Goal: Check status: Check status

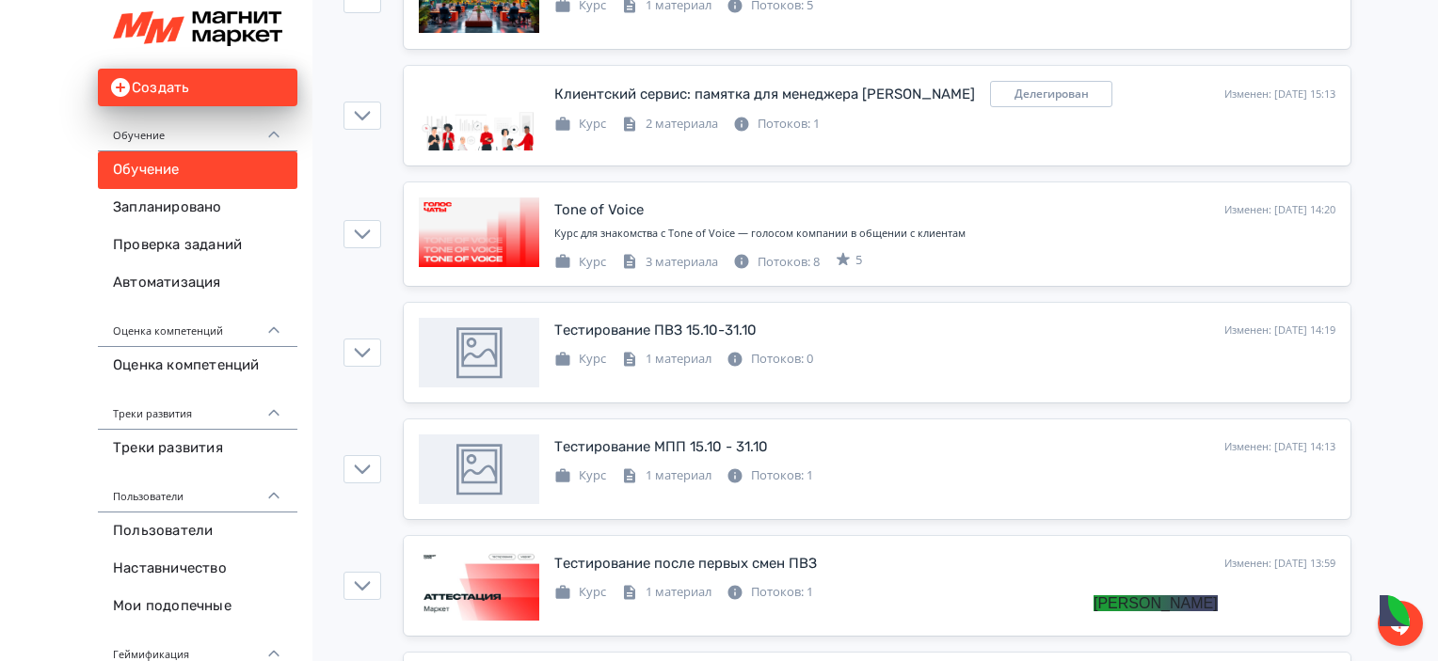
scroll to position [314, 0]
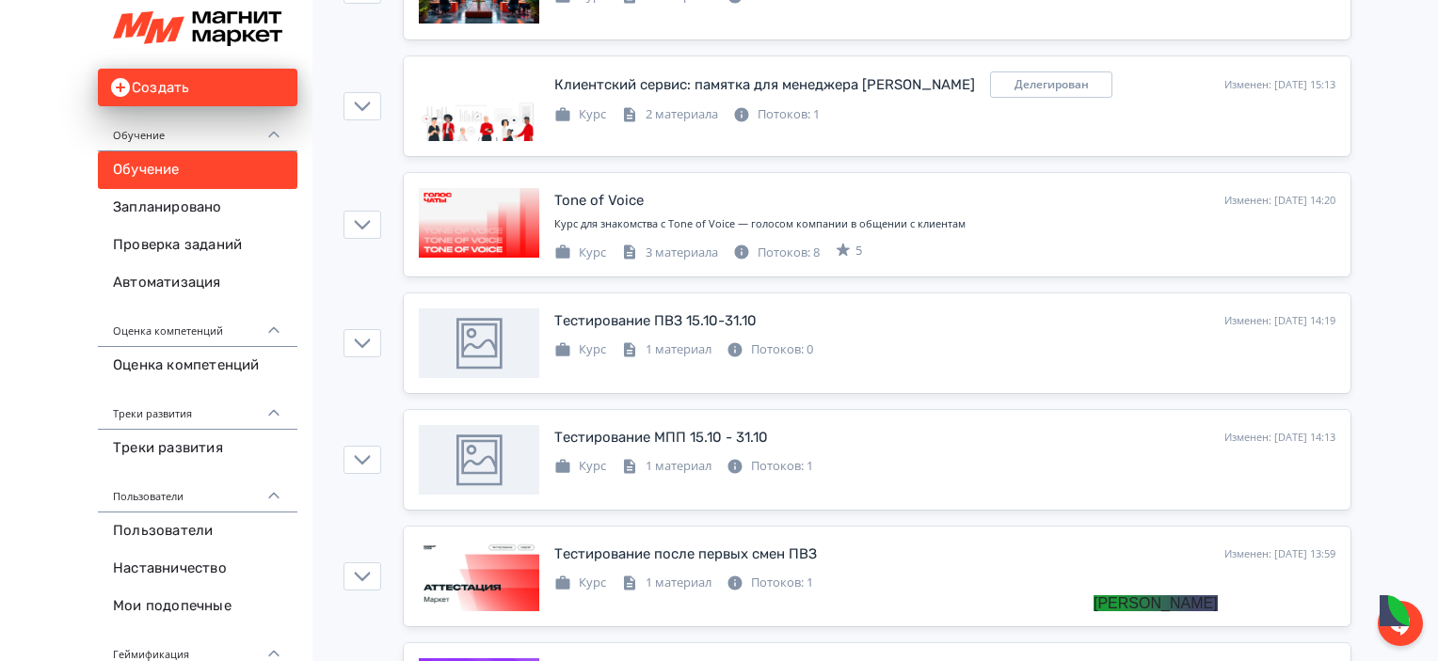
click at [1093, 612] on jdiv at bounding box center [1093, 604] width 0 height 16
click at [1386, 617] on div at bounding box center [1399, 623] width 45 height 45
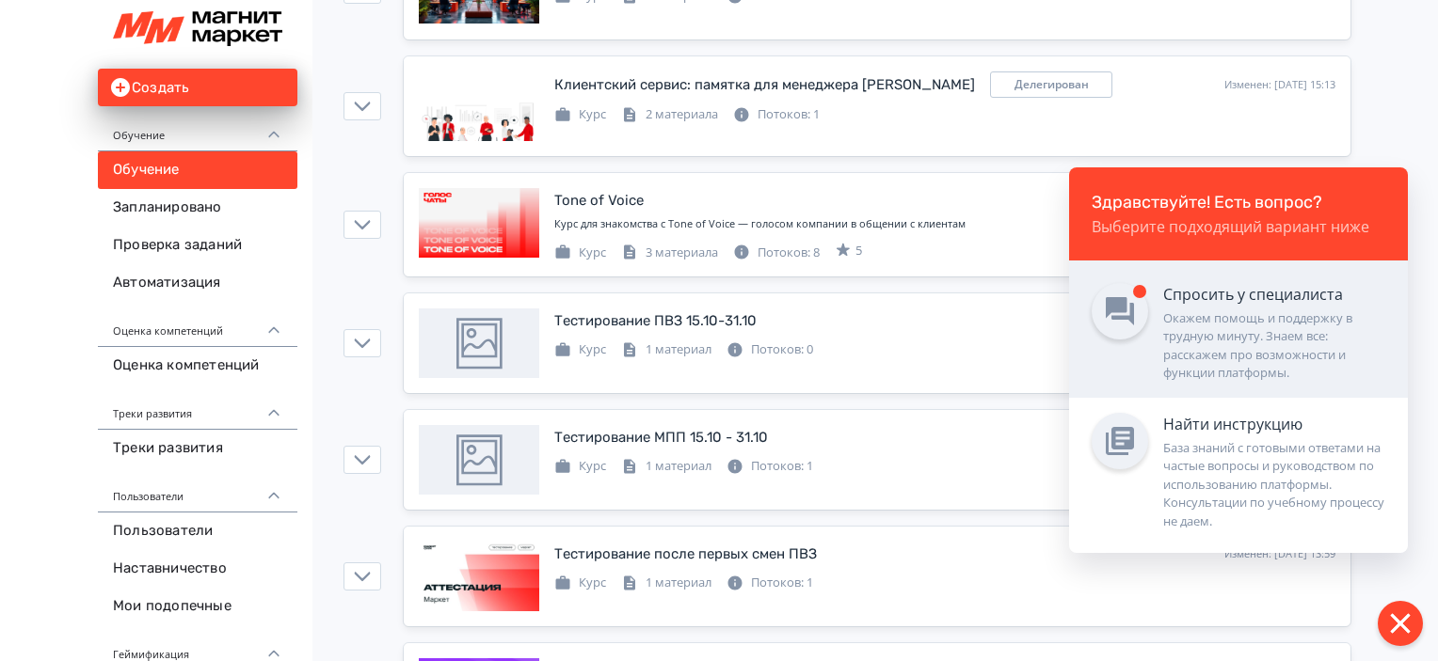
click at [1301, 352] on div "Окажем помощь и поддержку в трудную минуту. Знаем все: расскажем про возможност…" at bounding box center [1274, 346] width 222 height 73
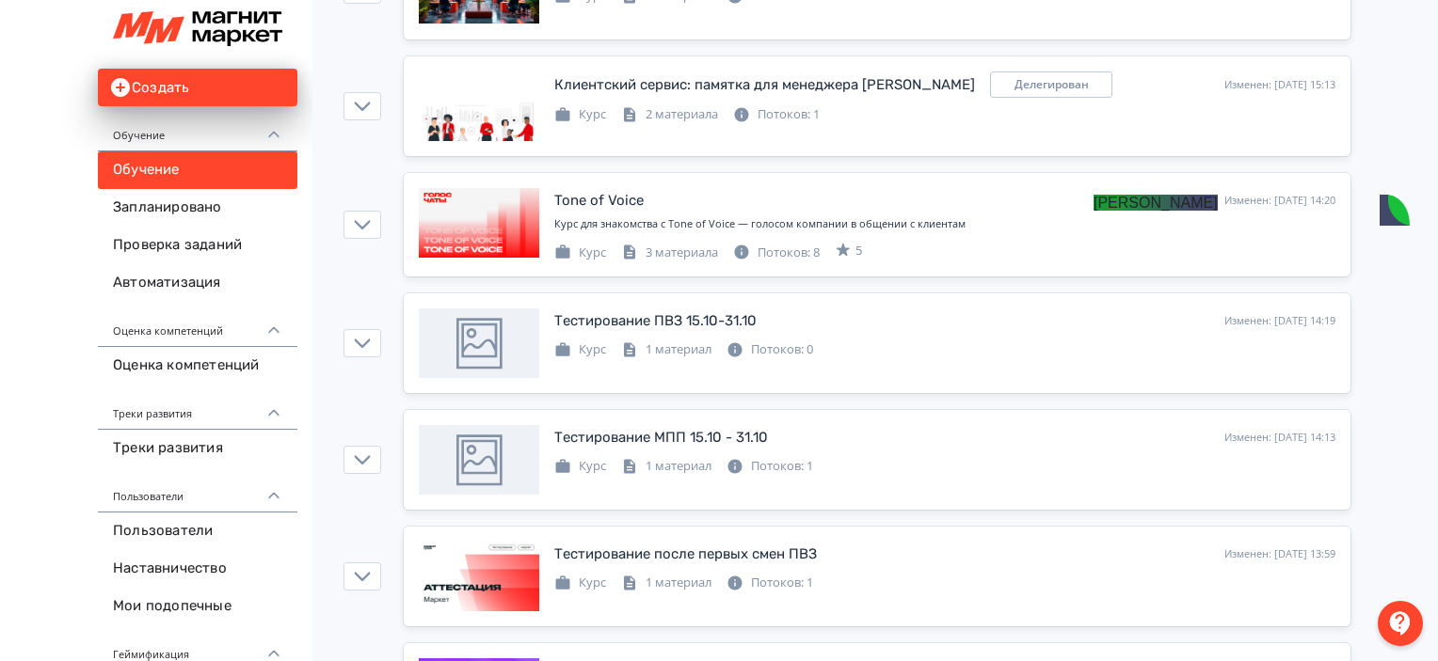
scroll to position [1617, 0]
click at [1079, 207] on jdiv at bounding box center [1074, 208] width 26 height 26
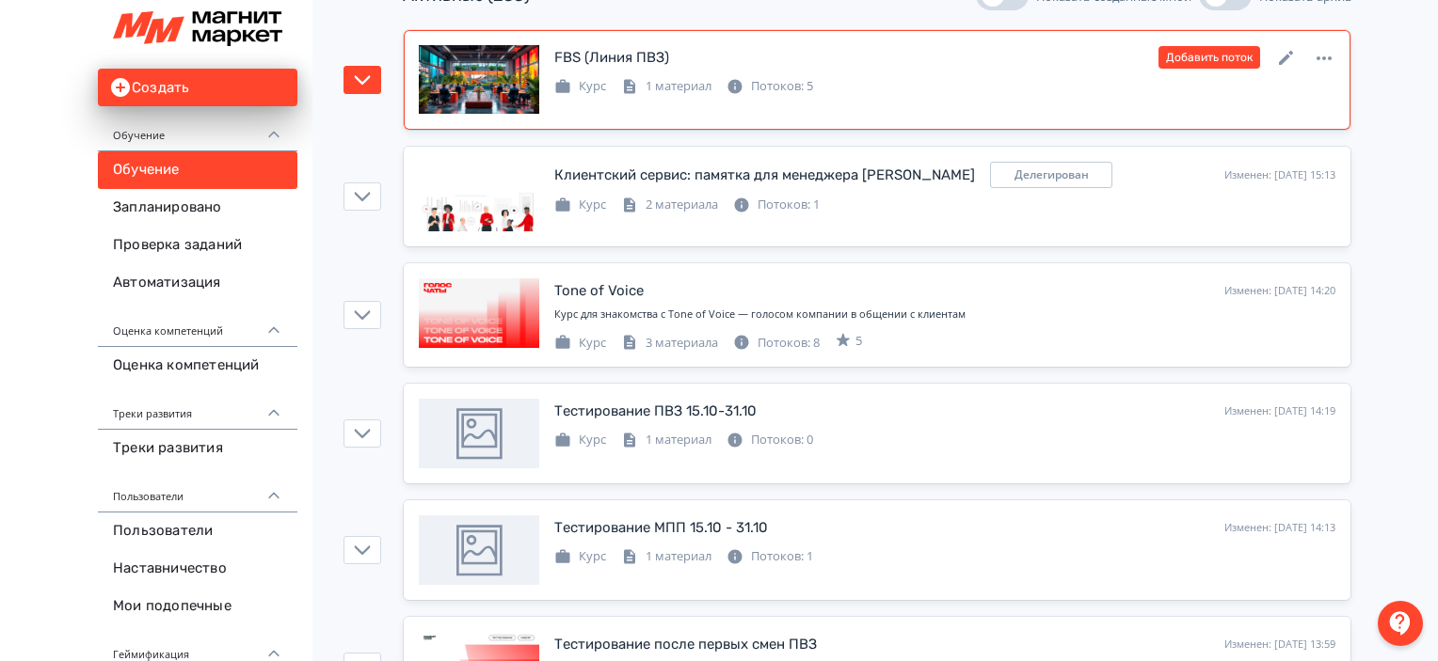
scroll to position [228, 0]
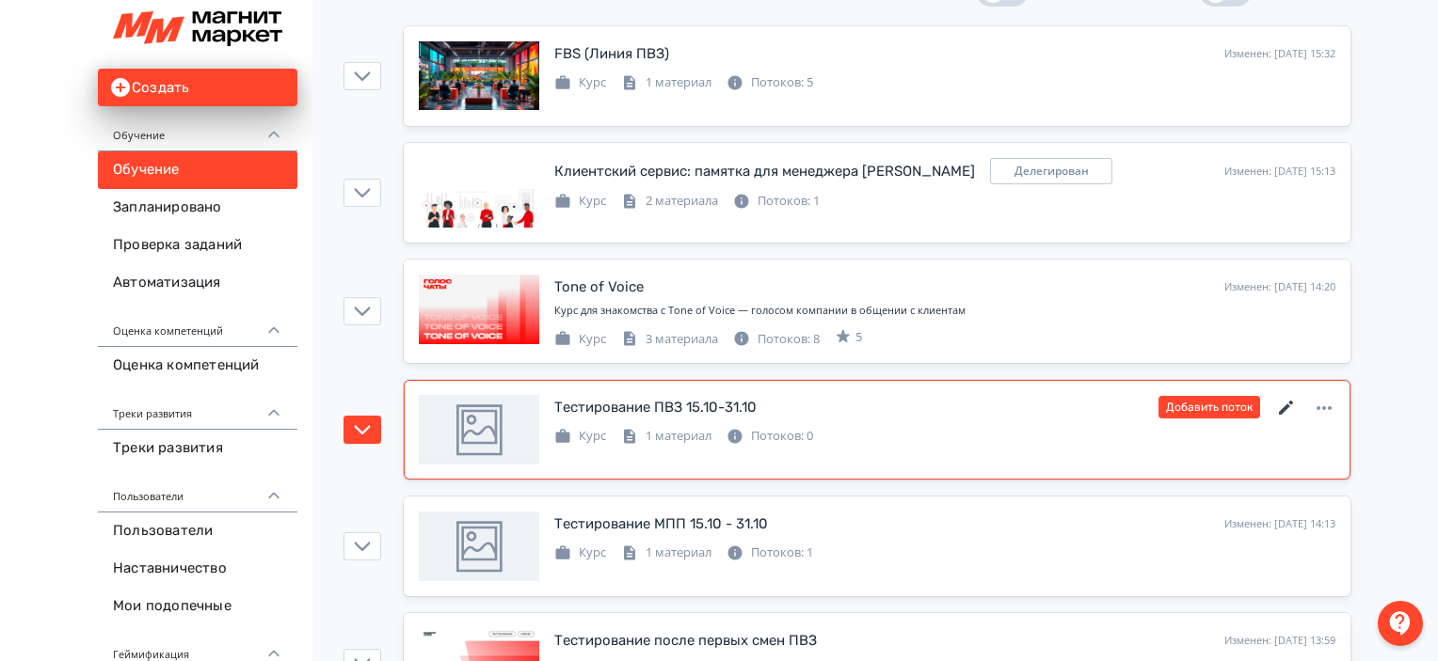
click at [1282, 406] on icon at bounding box center [1286, 408] width 23 height 23
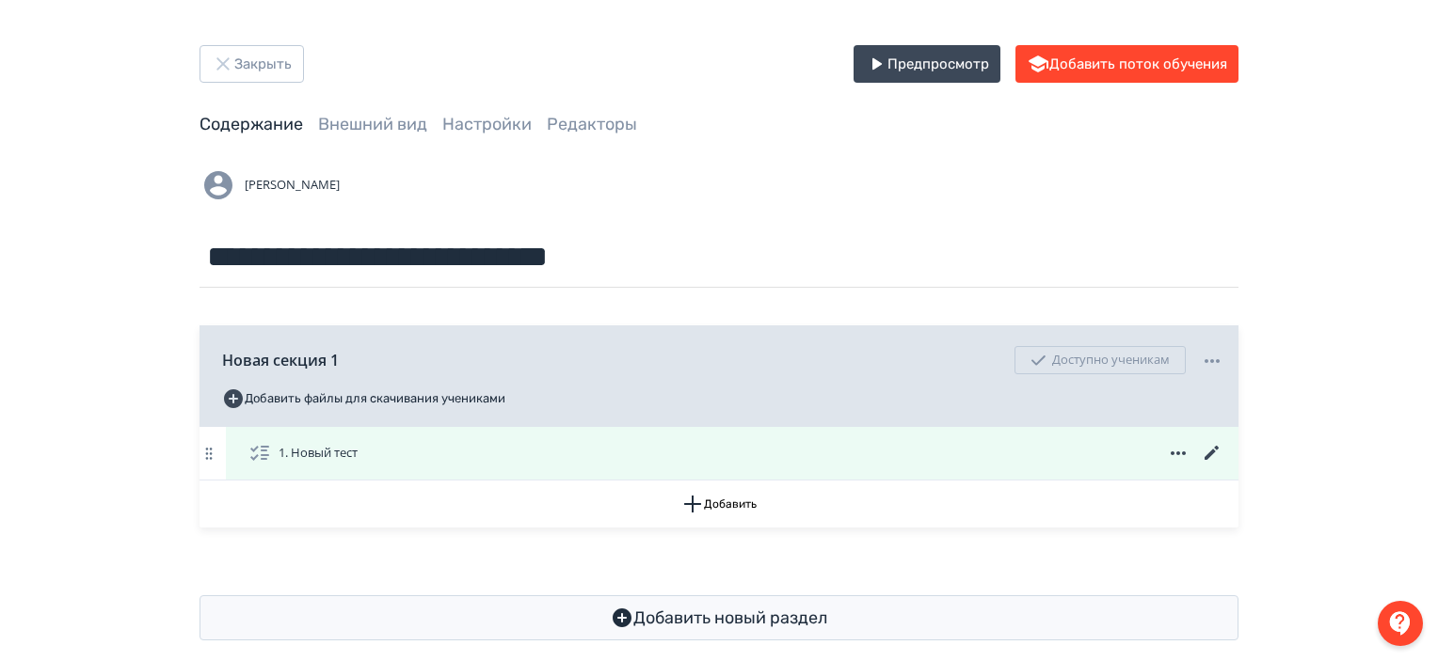
click at [1211, 447] on icon at bounding box center [1212, 453] width 23 height 23
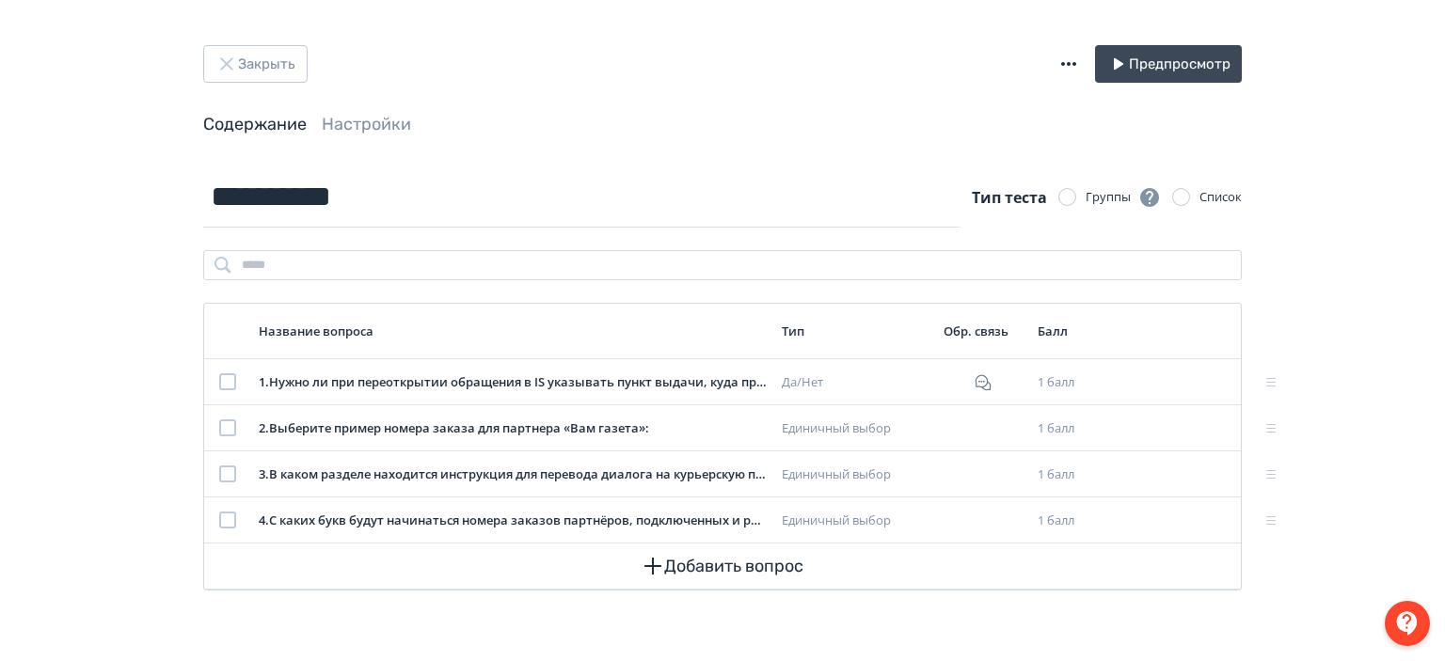
click at [260, 85] on header "Закрыть Предпросмотр Содержание Настройки" at bounding box center [722, 90] width 1039 height 91
click at [254, 70] on button "Закрыть" at bounding box center [255, 64] width 104 height 38
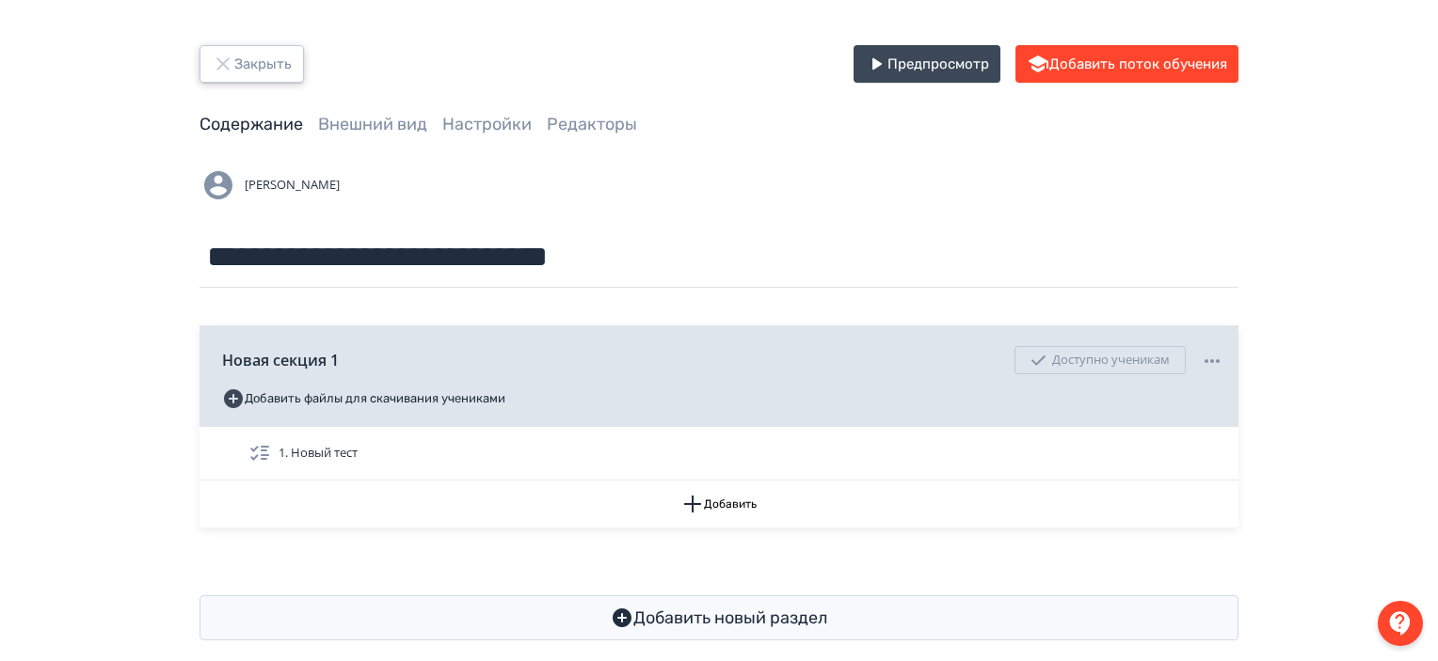
click at [251, 54] on button "Закрыть" at bounding box center [251, 64] width 104 height 38
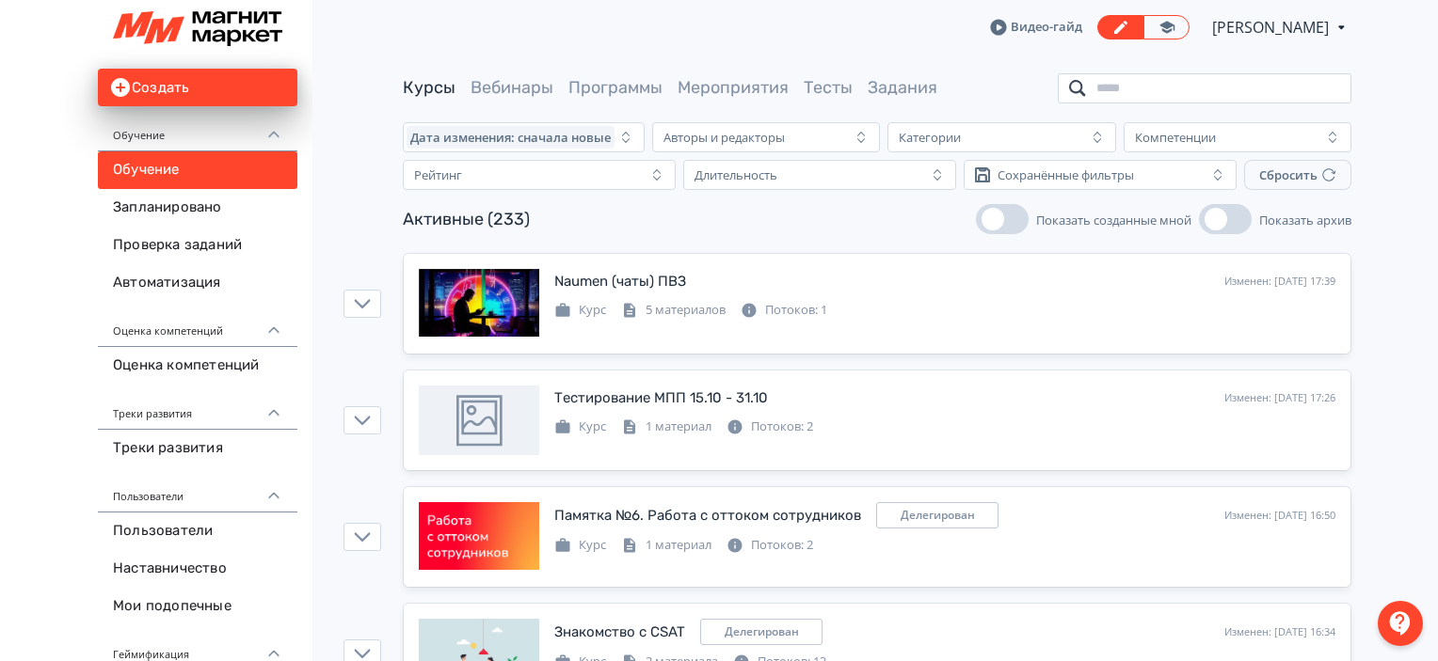
click at [1155, 92] on input "search" at bounding box center [1205, 88] width 294 height 30
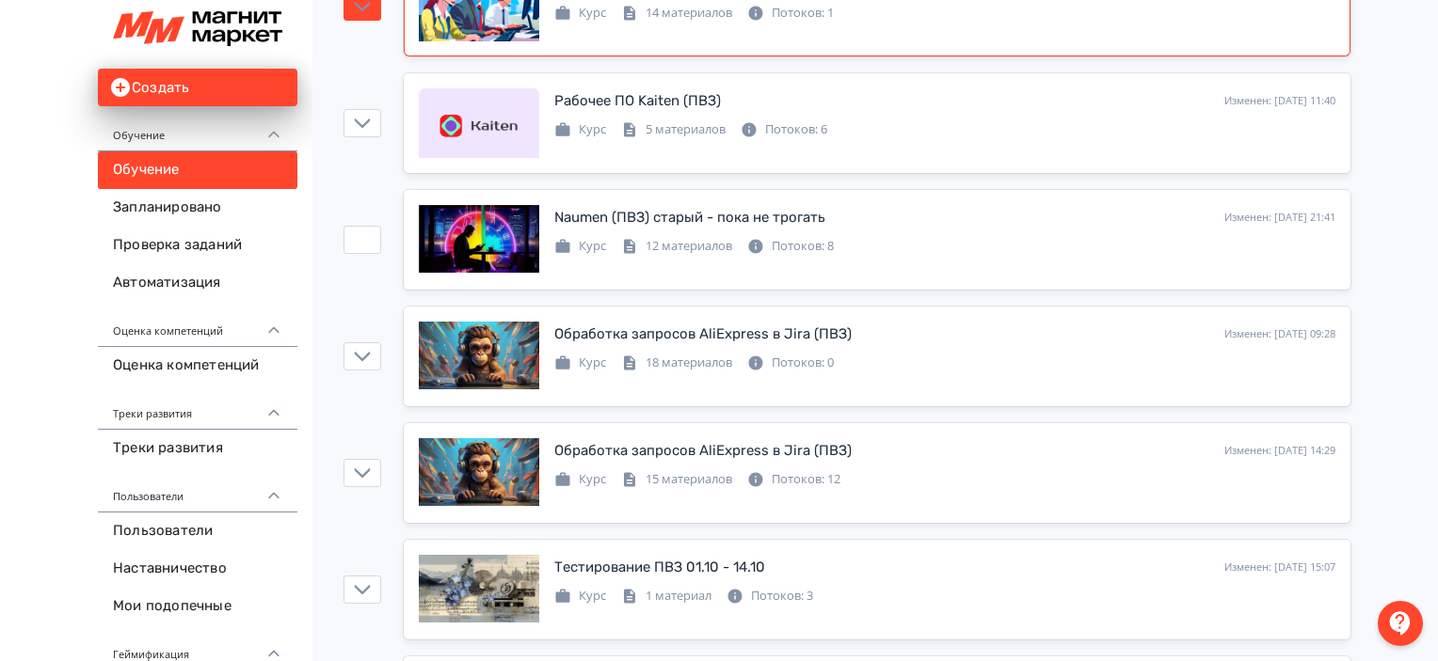
scroll to position [896, 0]
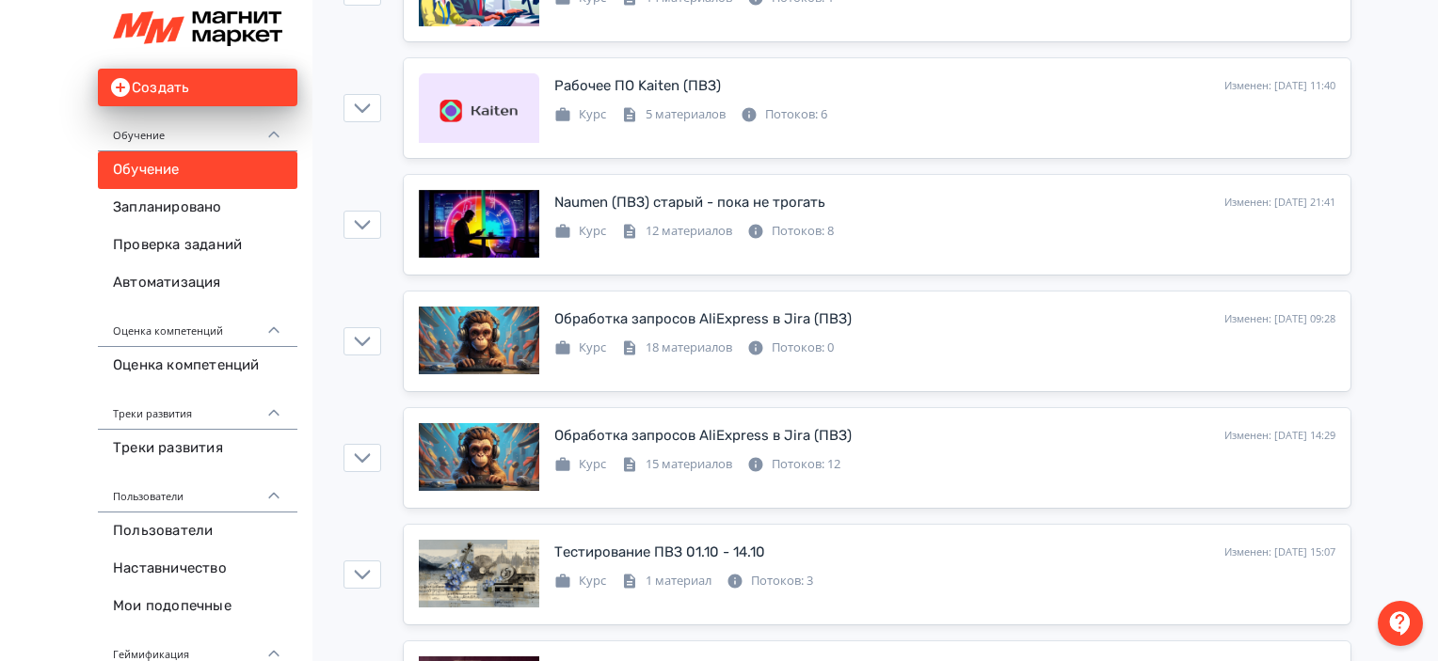
type input "***"
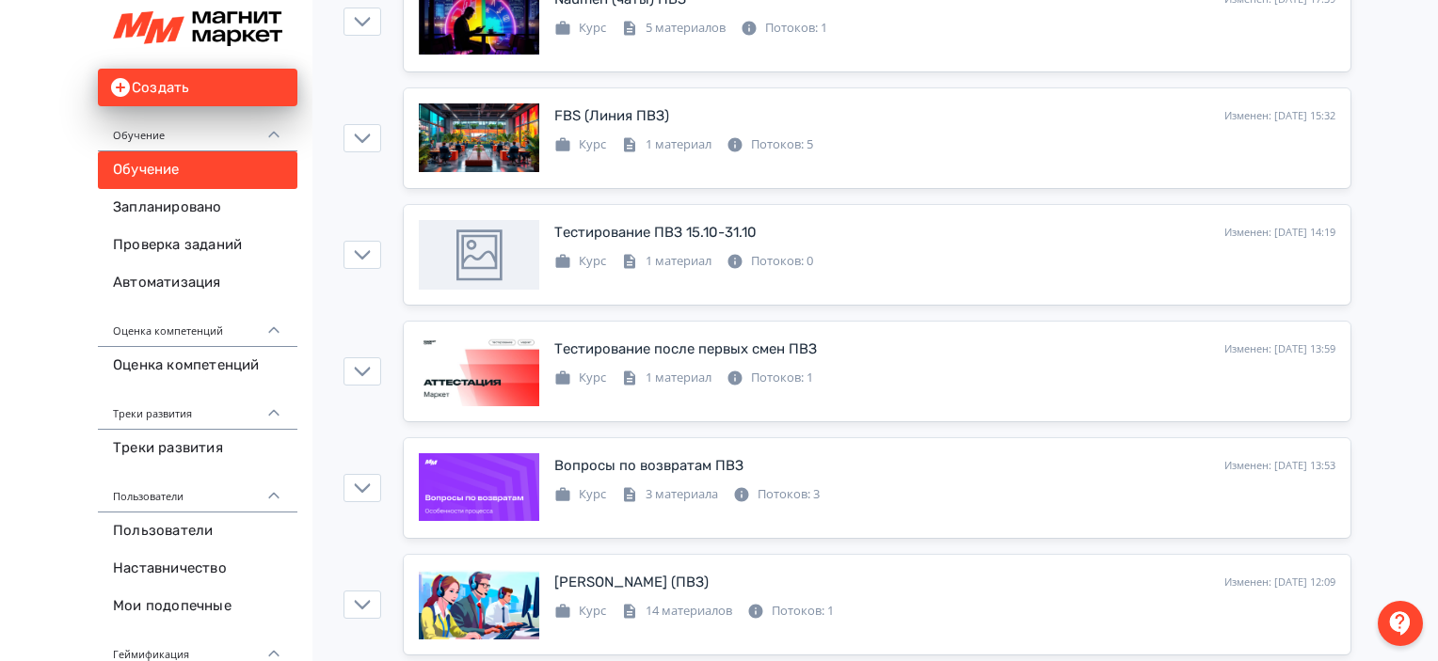
scroll to position [0, 0]
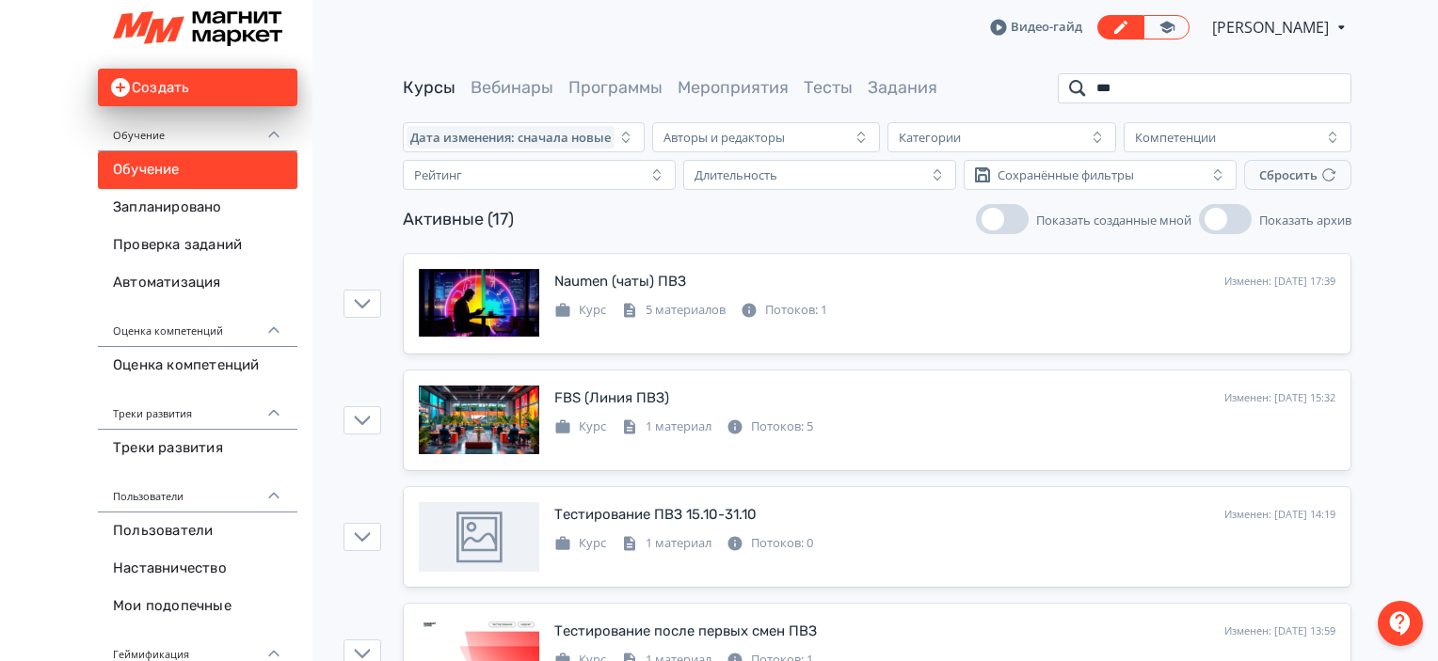
click at [1333, 86] on input "***" at bounding box center [1205, 88] width 294 height 30
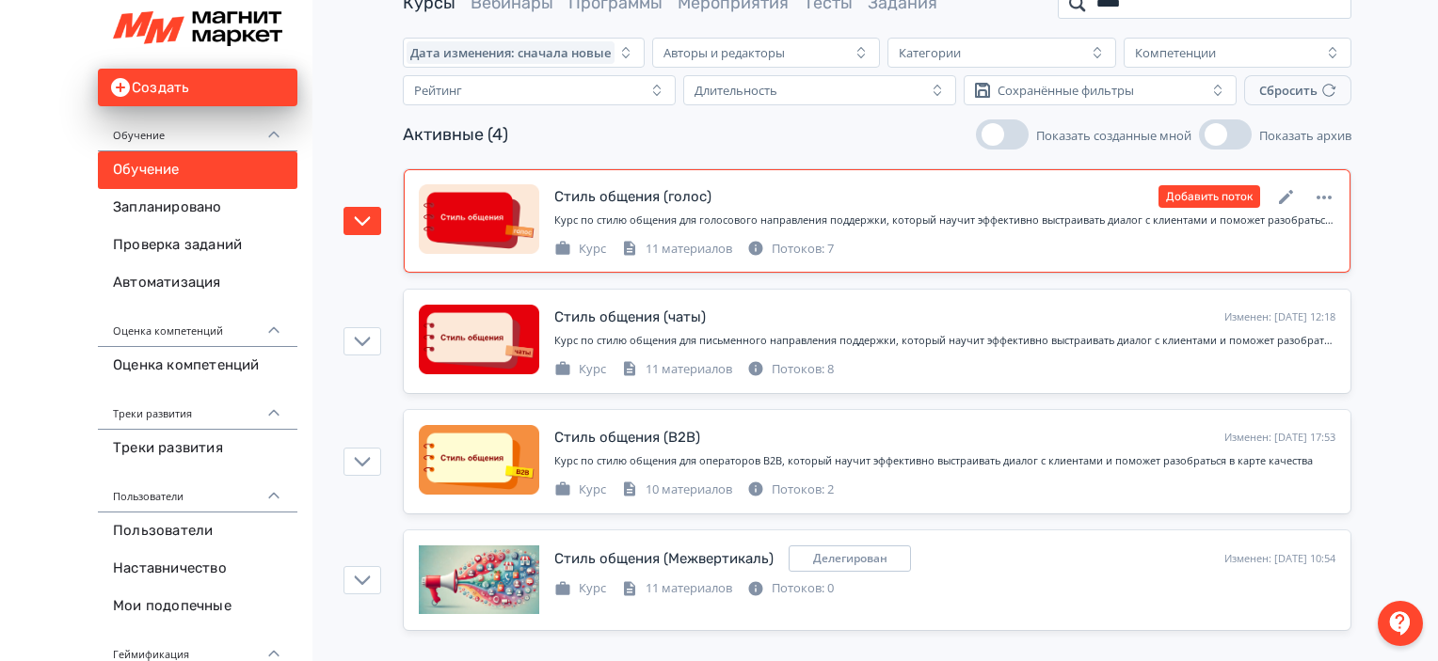
scroll to position [87, 0]
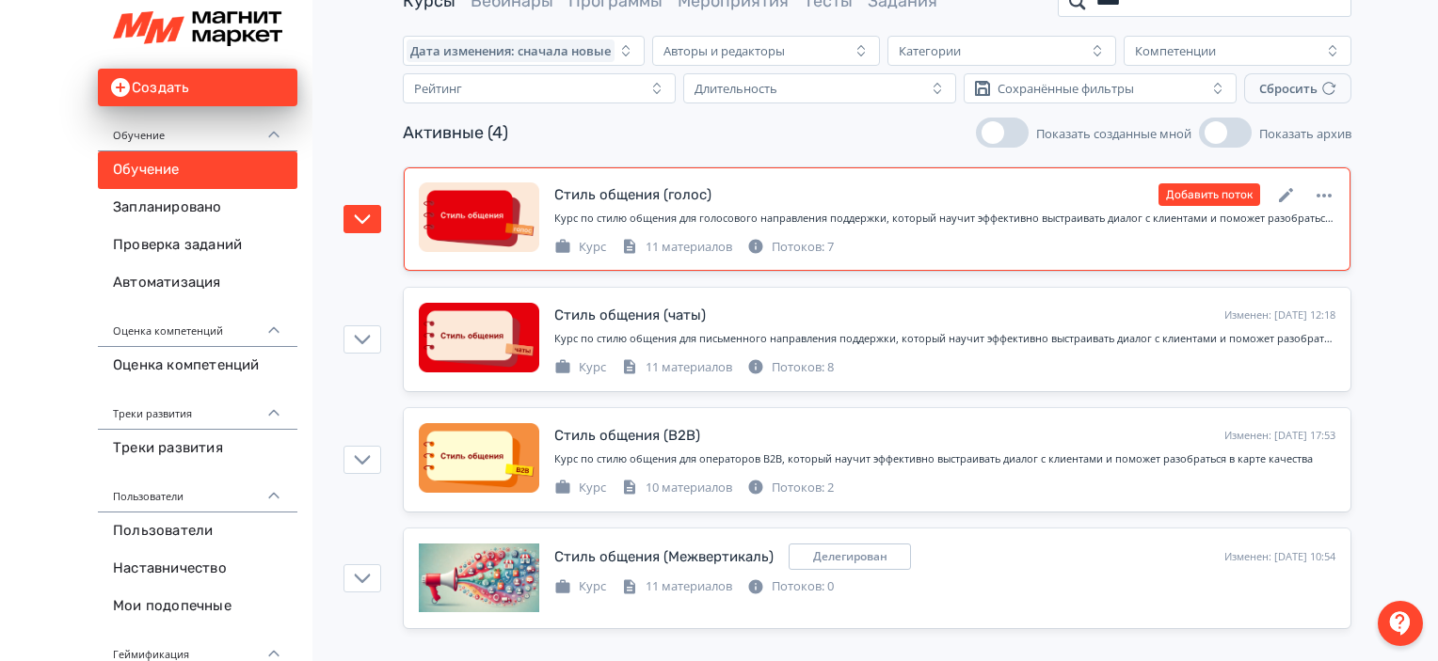
type input "*****"
click at [989, 323] on div "Стиль общения (чаты) Изменен: [DATE] 12:18 Добавить поток" at bounding box center [944, 315] width 781 height 24
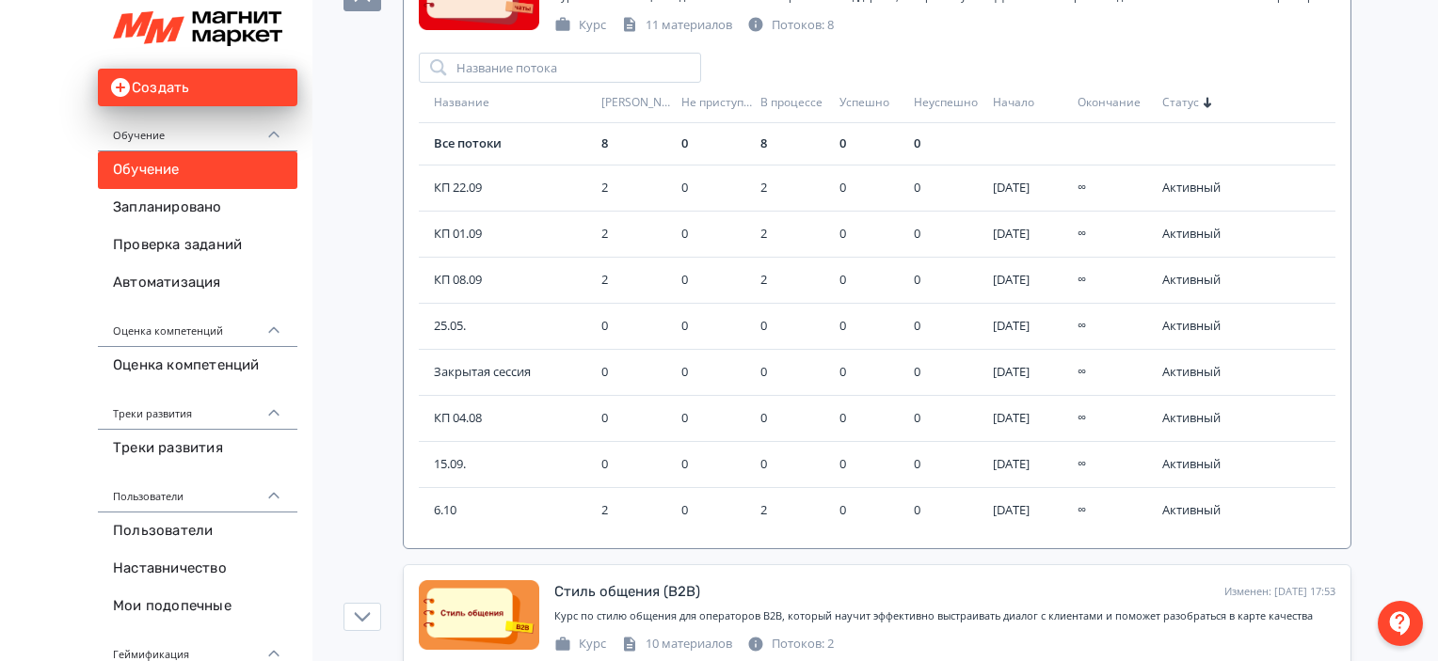
scroll to position [447, 0]
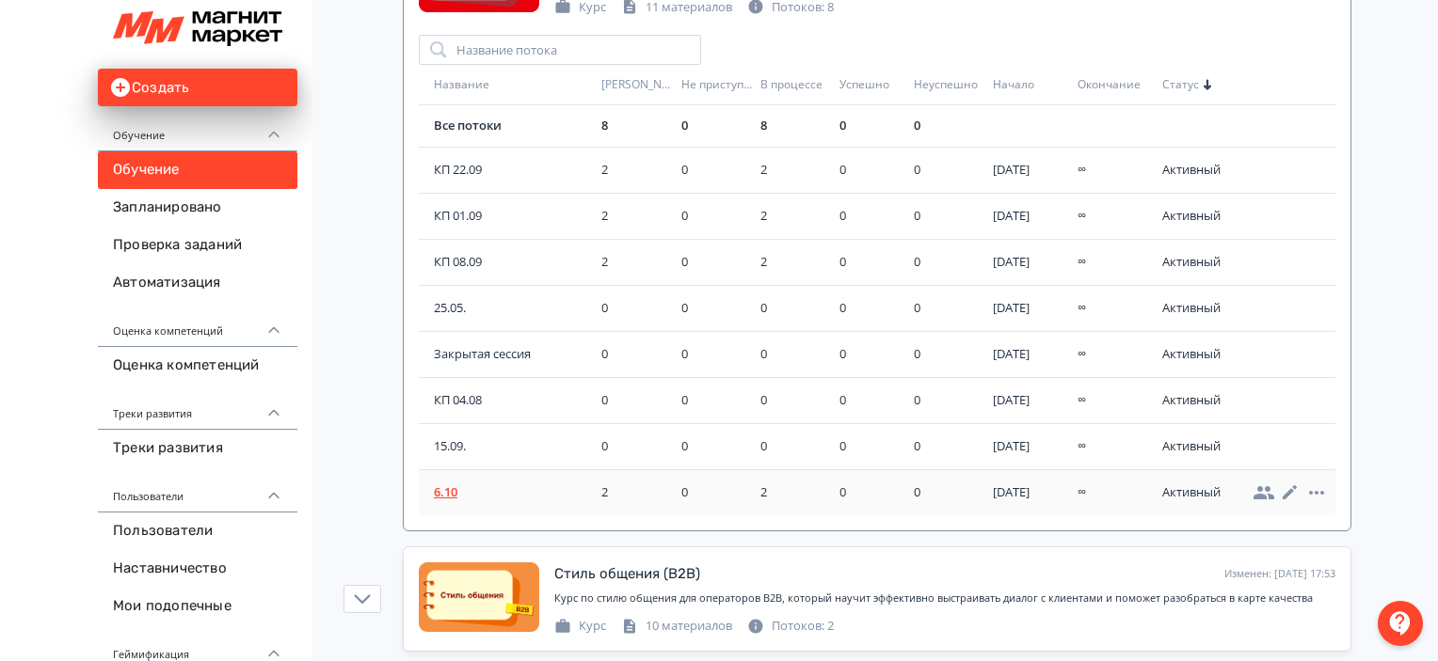
click at [440, 484] on span "6.10" at bounding box center [514, 493] width 160 height 19
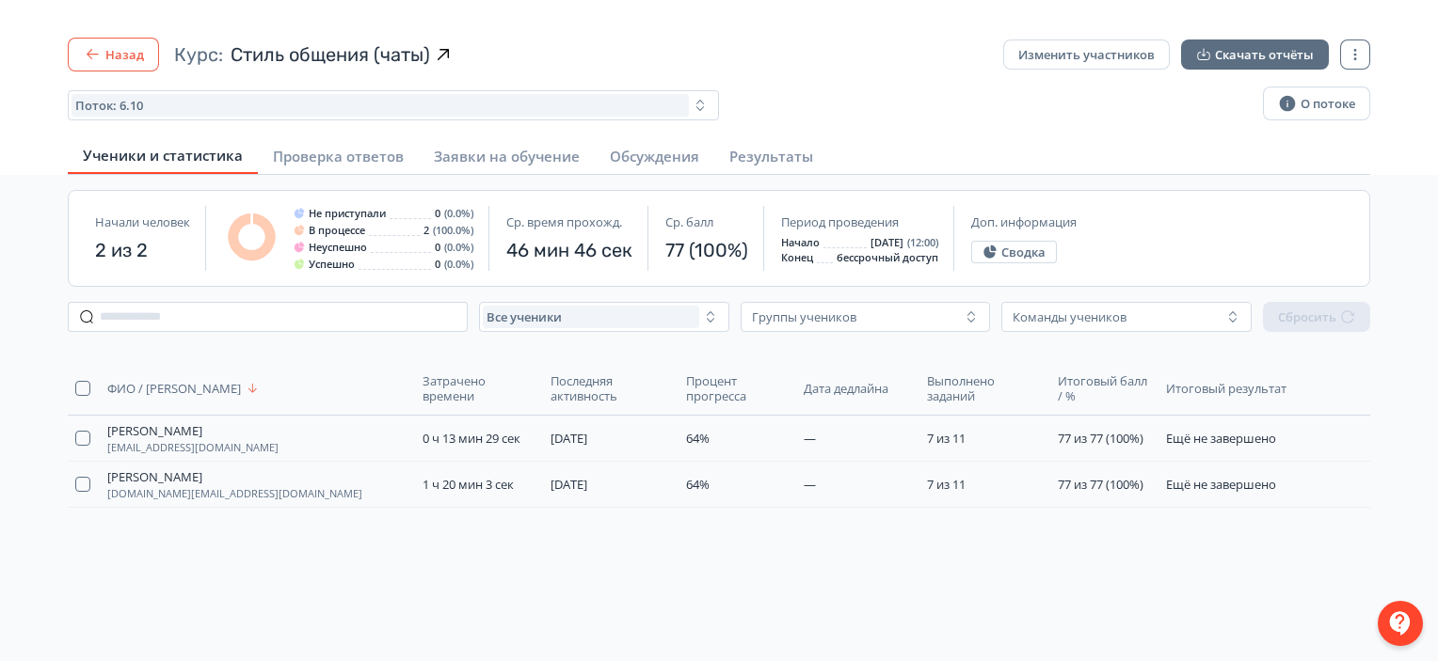
click at [135, 49] on button "Назад" at bounding box center [113, 55] width 91 height 34
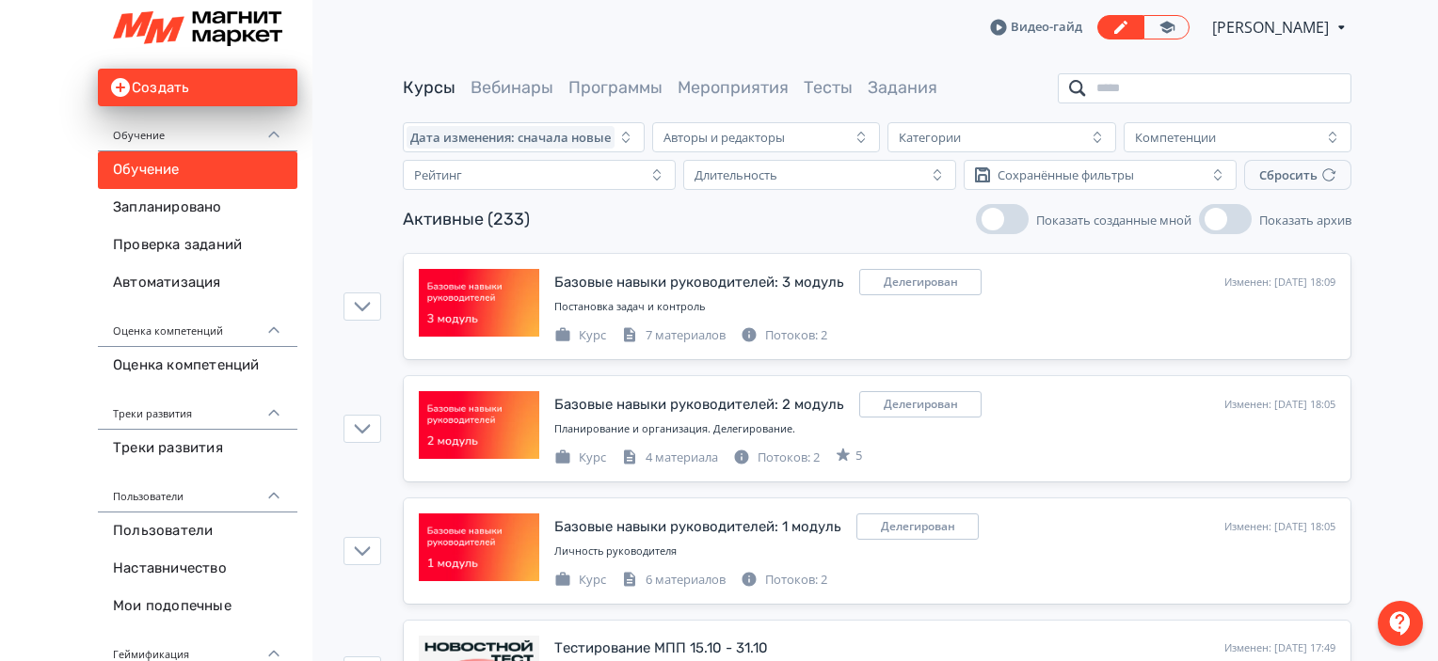
click at [1161, 86] on input "search" at bounding box center [1205, 88] width 294 height 30
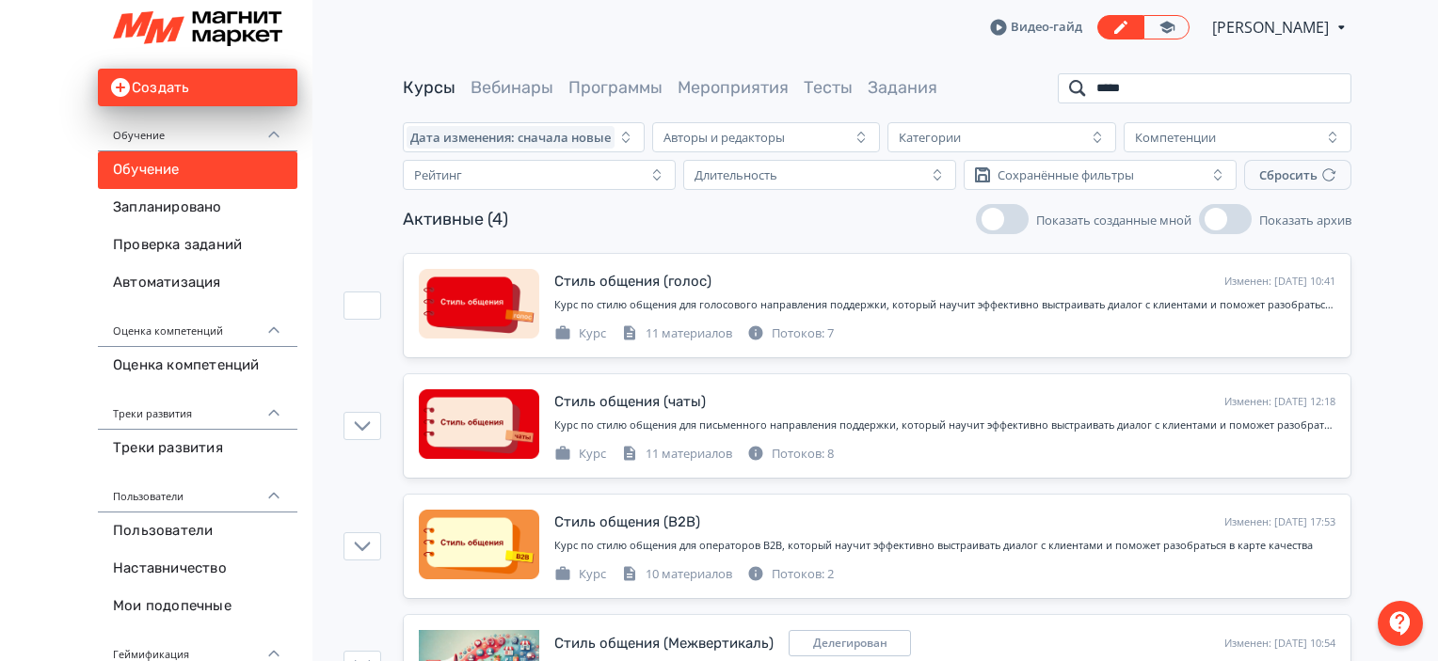
scroll to position [87, 0]
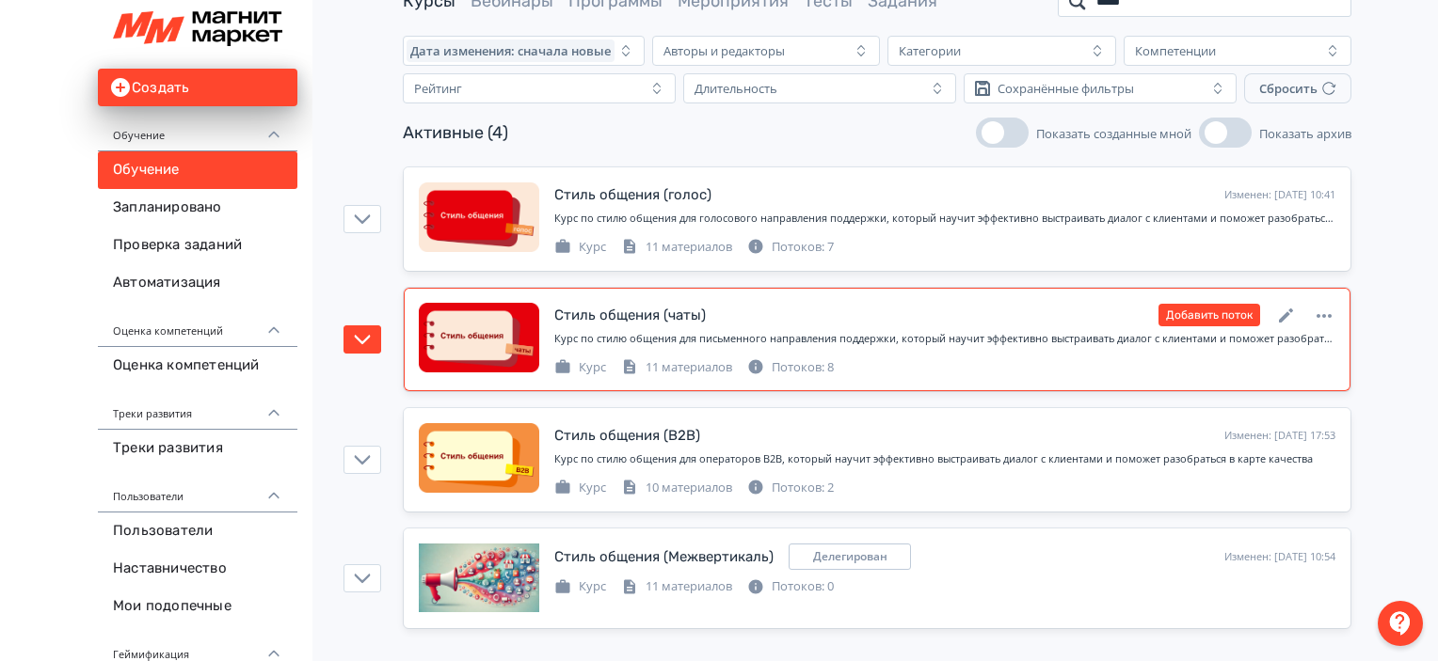
type input "*****"
click at [884, 334] on div "Курс по стилю общения для письменного направления поддержки, который научит эфф…" at bounding box center [944, 339] width 781 height 16
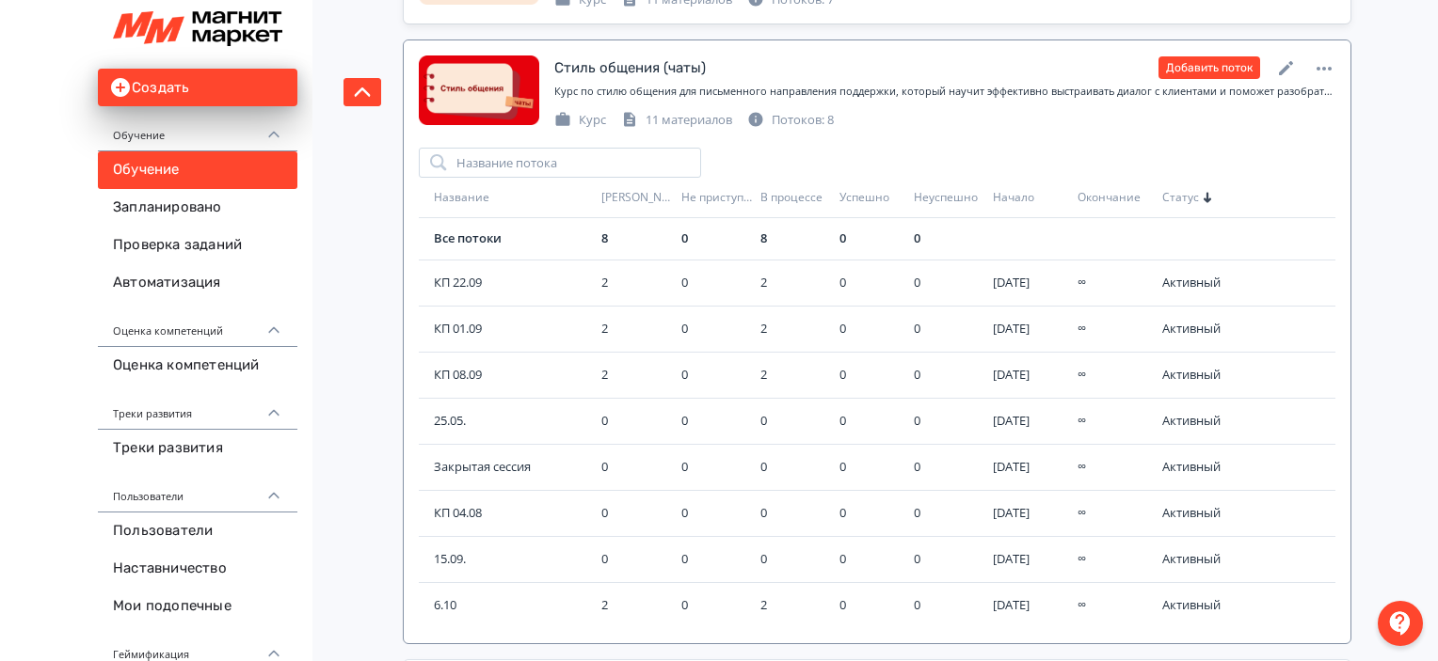
scroll to position [339, 0]
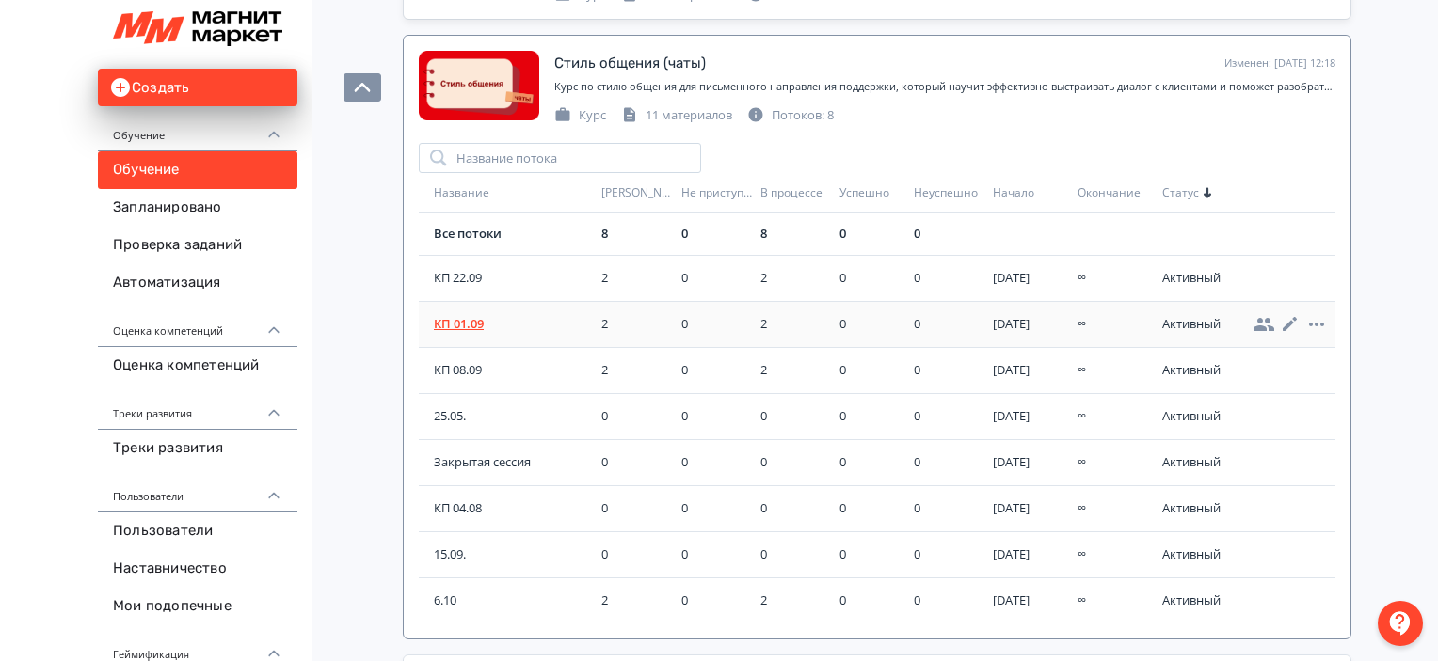
click at [452, 310] on td "КП 01.09" at bounding box center [506, 324] width 175 height 46
click at [465, 325] on span "КП 01.09" at bounding box center [514, 324] width 160 height 19
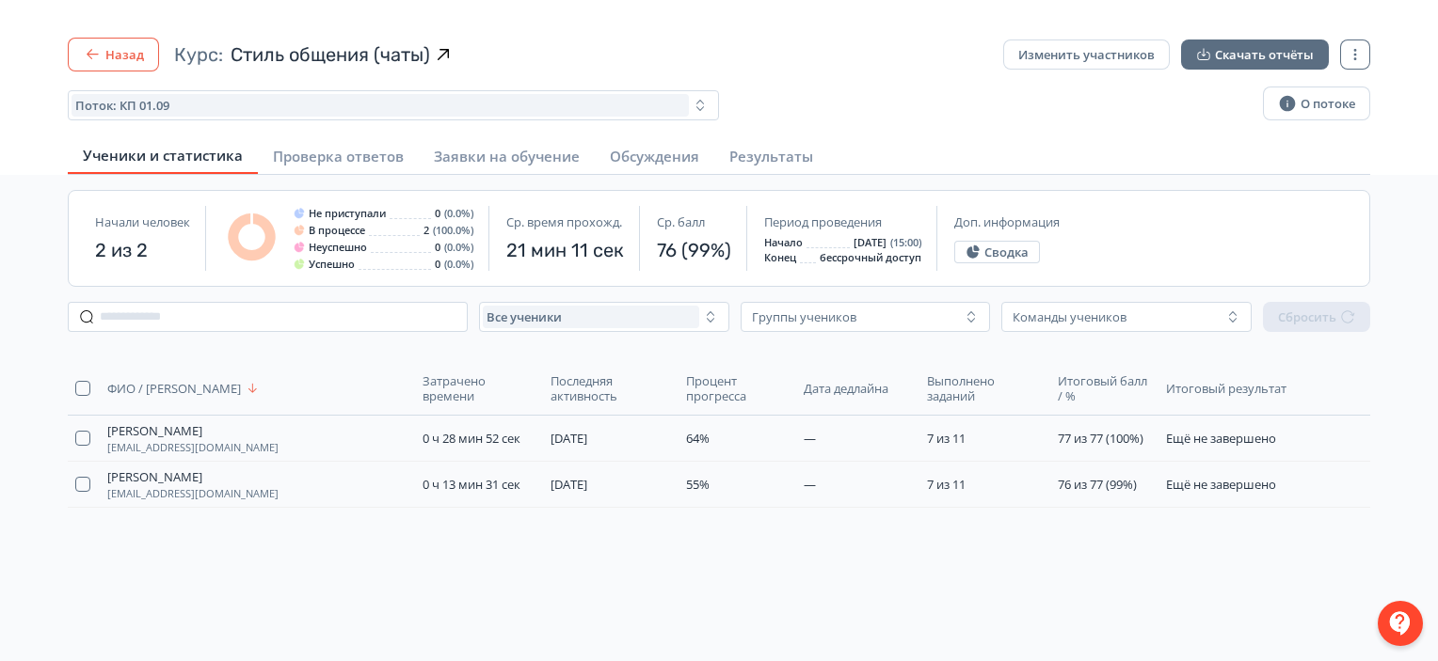
click at [75, 48] on button "Назад" at bounding box center [113, 55] width 91 height 34
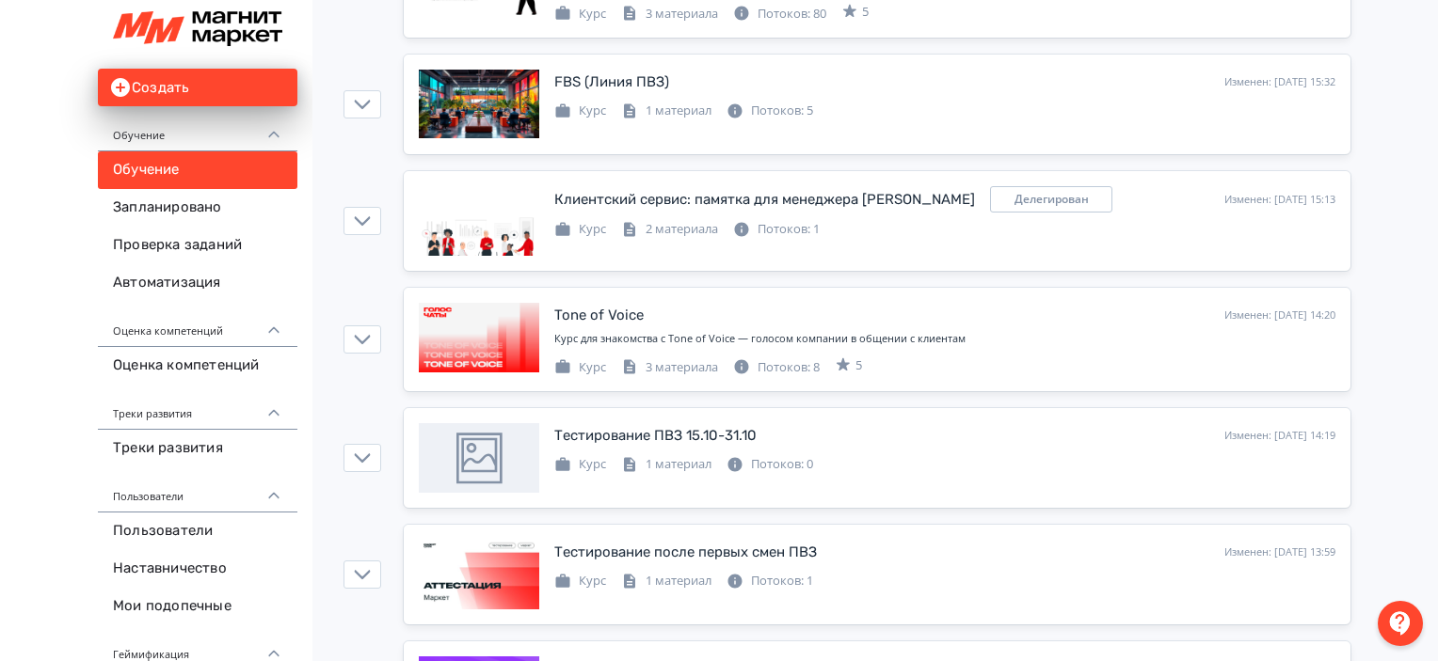
scroll to position [1395, 0]
